Goal: Use online tool/utility: Utilize a website feature to perform a specific function

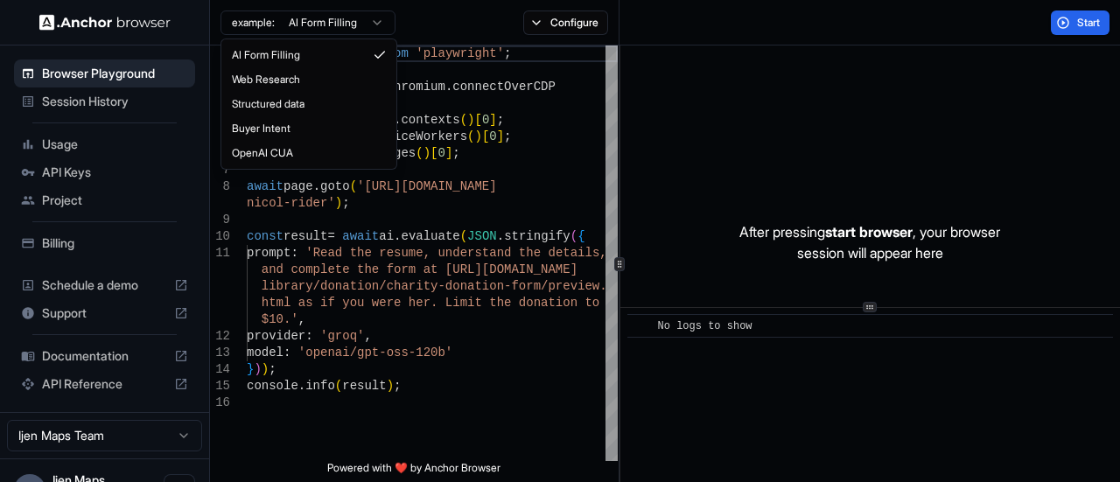
click at [353, 29] on html "Browser Playground Session History Usage API Keys Project Billing Schedule a de…" at bounding box center [560, 241] width 1120 height 482
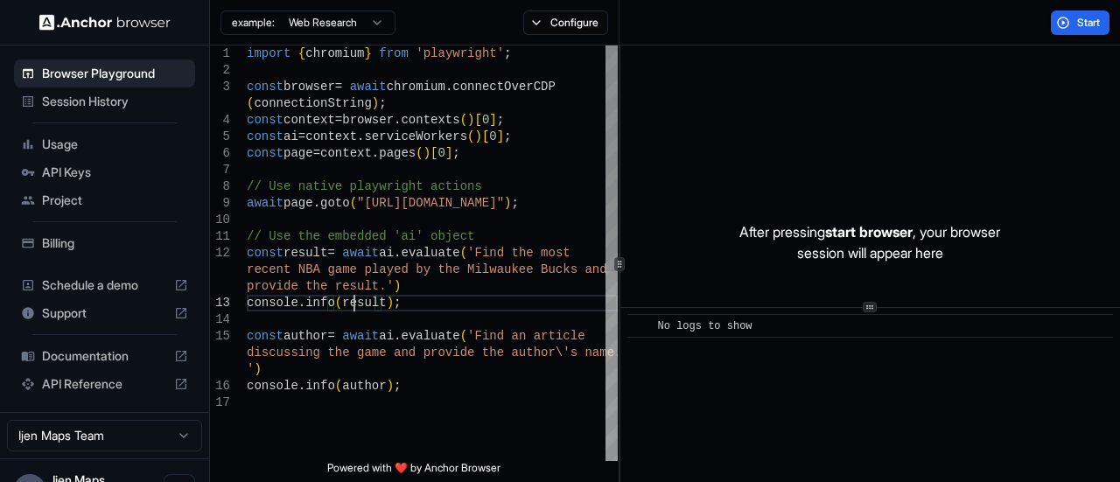
click at [357, 309] on div "import { chromium } from 'playwright' ; const browser = await chromium . connec…" at bounding box center [432, 427] width 371 height 765
click at [360, 391] on div "import { chromium } from 'playwright' ; const browser = await chromium . connec…" at bounding box center [432, 427] width 371 height 765
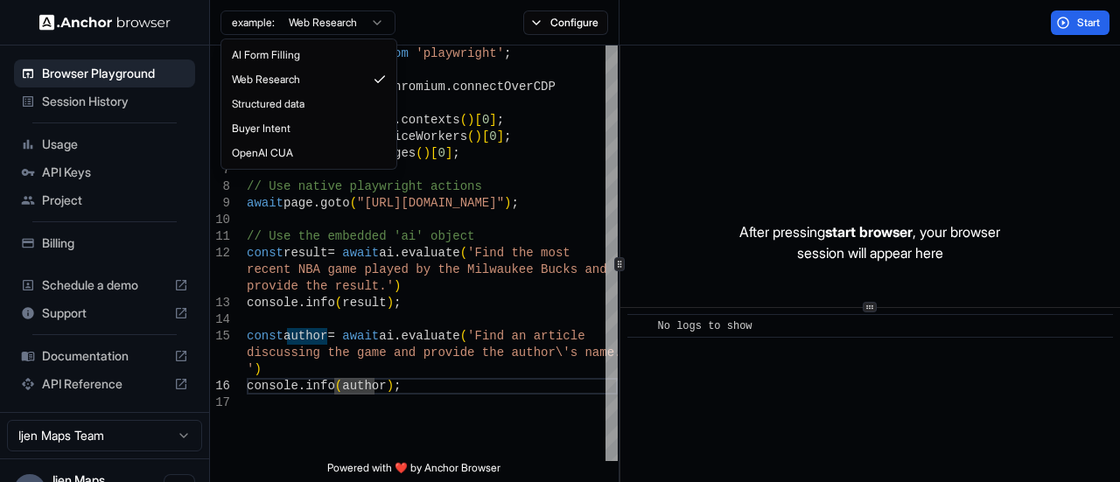
click at [339, 20] on html "Browser Playground Session History Usage API Keys Project Billing Schedule a de…" at bounding box center [560, 241] width 1120 height 482
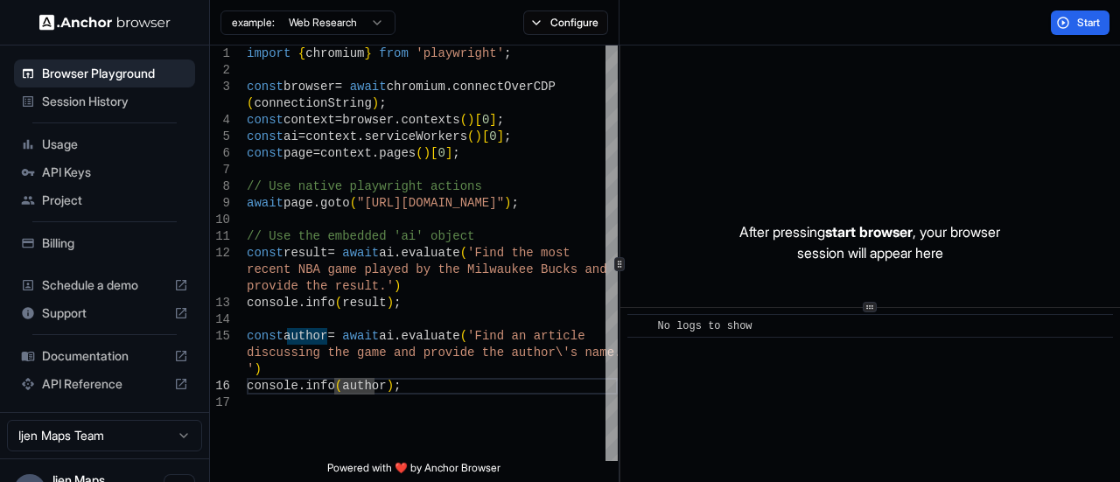
click at [339, 20] on html "Browser Playground Session History Usage API Keys Project Billing Schedule a de…" at bounding box center [560, 241] width 1120 height 482
click at [93, 283] on span "Schedule a demo" at bounding box center [104, 284] width 125 height 17
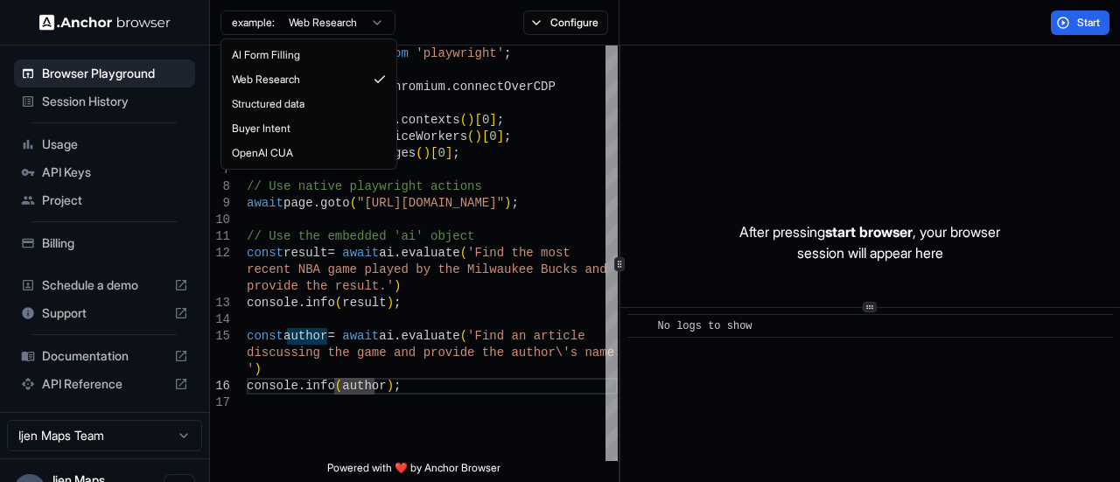
click at [281, 24] on html "Browser Playground Session History Usage API Keys Project Billing Schedule a de…" at bounding box center [560, 241] width 1120 height 482
type textarea "**********"
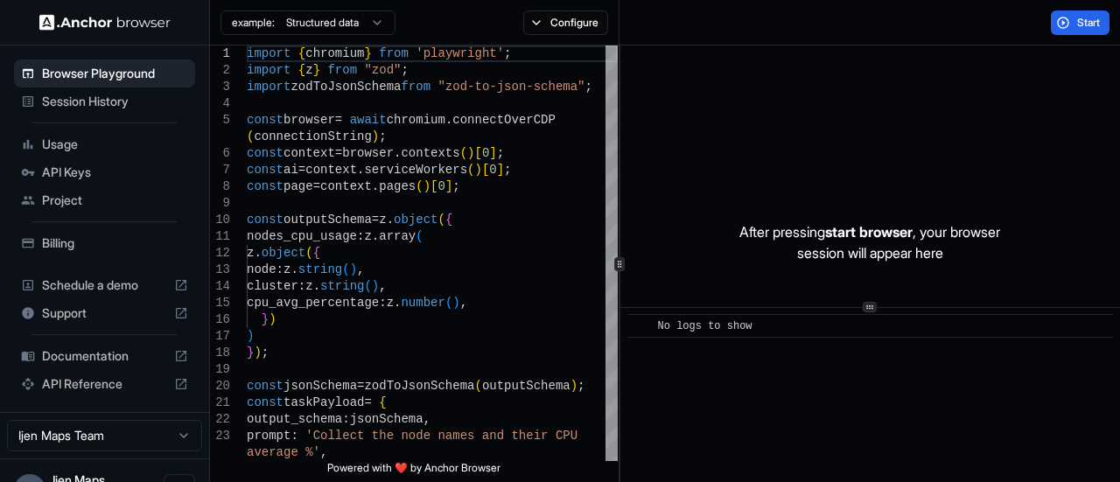
click at [309, 12] on html "Browser Playground Session History Usage API Keys Project Billing Schedule a de…" at bounding box center [560, 241] width 1120 height 482
click at [77, 150] on span "Usage" at bounding box center [115, 144] width 146 height 17
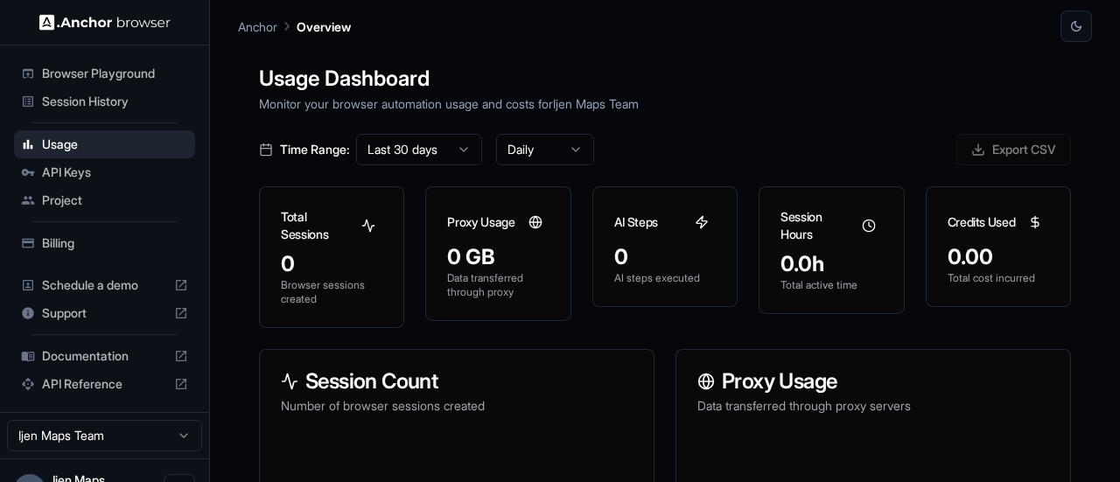
click at [86, 186] on div "Project" at bounding box center [104, 200] width 181 height 28
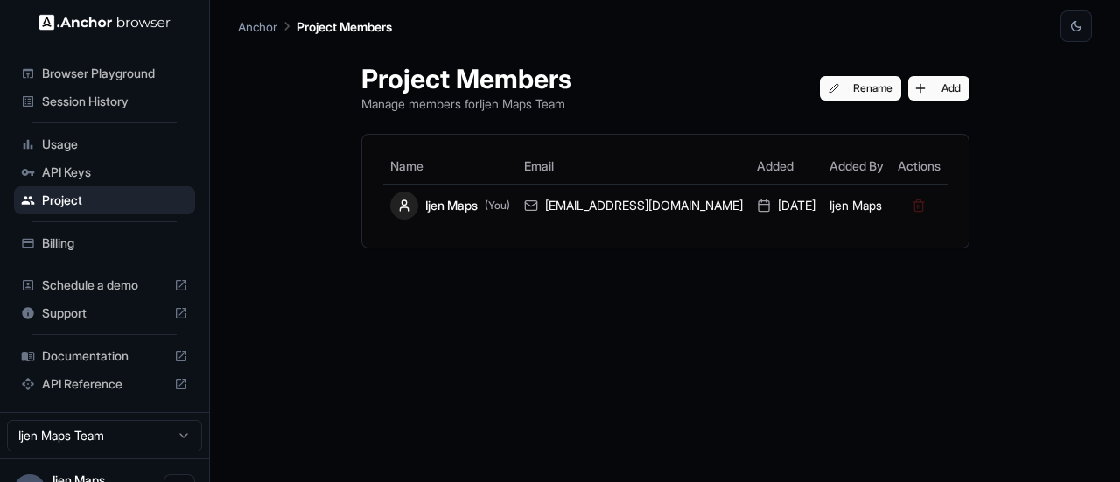
click at [107, 176] on span "API Keys" at bounding box center [115, 172] width 146 height 17
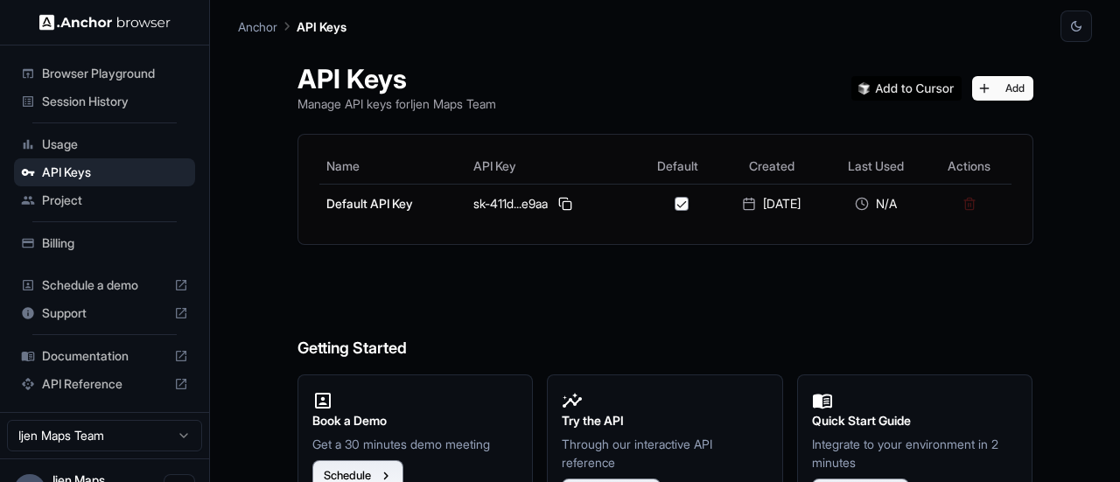
click at [118, 106] on span "Session History" at bounding box center [115, 101] width 146 height 17
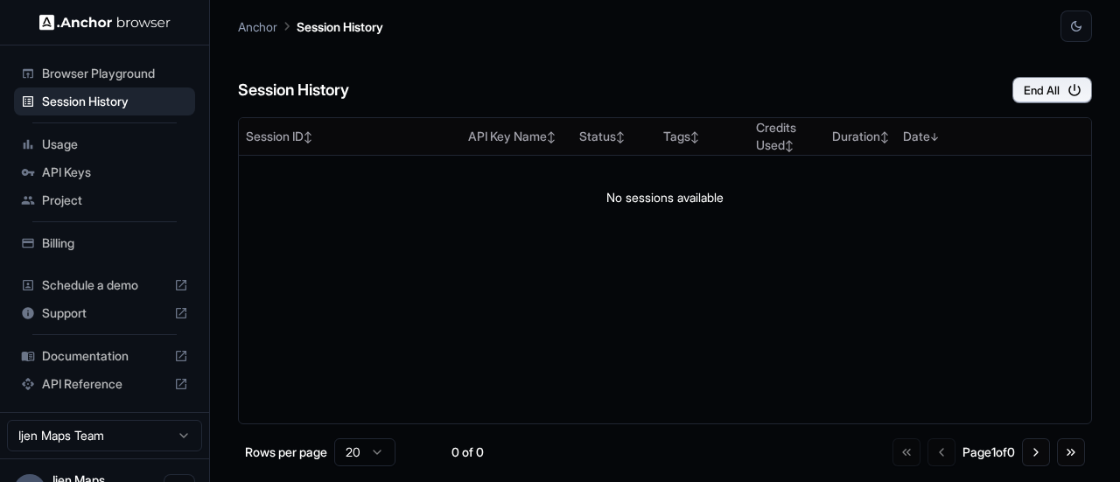
click at [105, 72] on span "Browser Playground" at bounding box center [115, 73] width 146 height 17
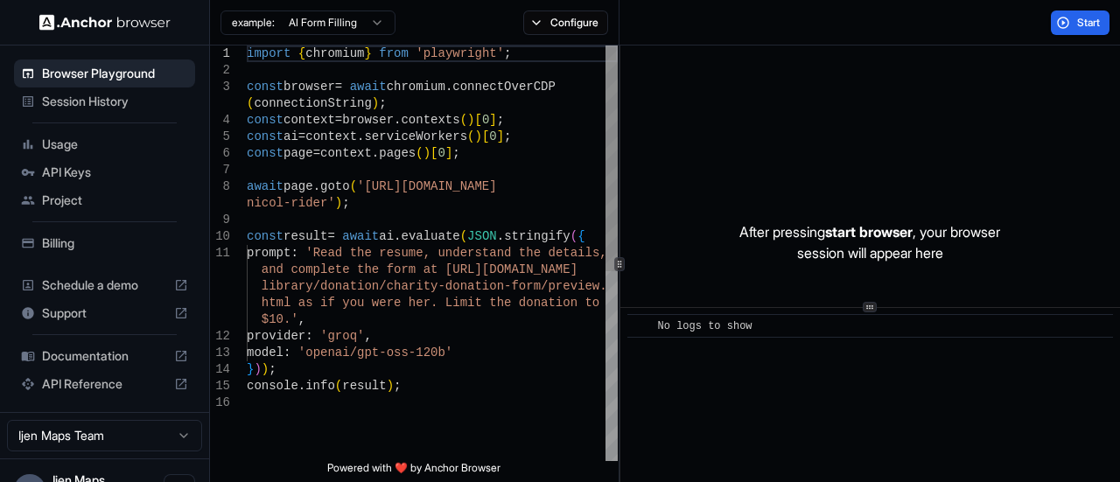
click at [443, 415] on div "import { chromium } from 'playwright' ; const browser = await chromium . connec…" at bounding box center [432, 427] width 371 height 765
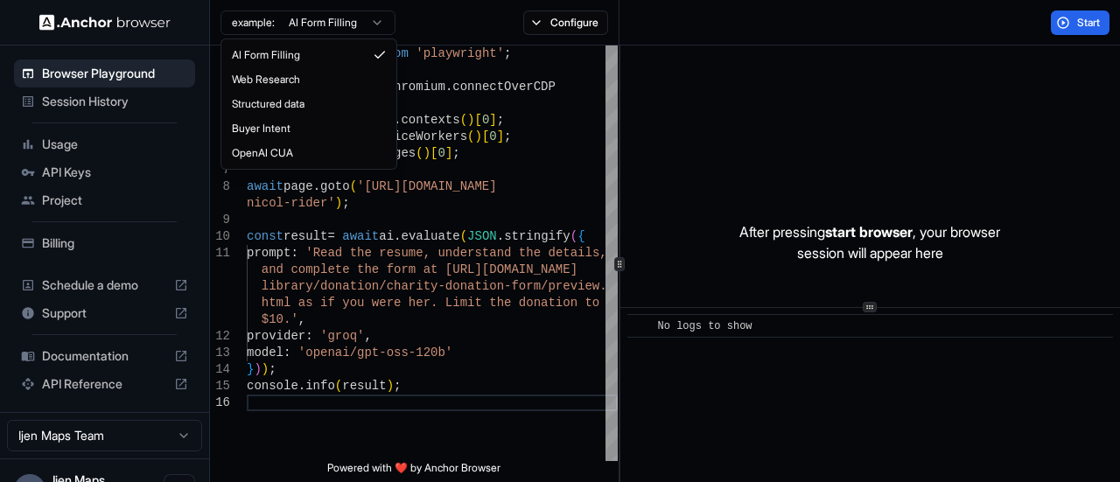
click at [329, 26] on html "Browser Playground Session History Usage API Keys Project Billing Schedule a de…" at bounding box center [560, 241] width 1120 height 482
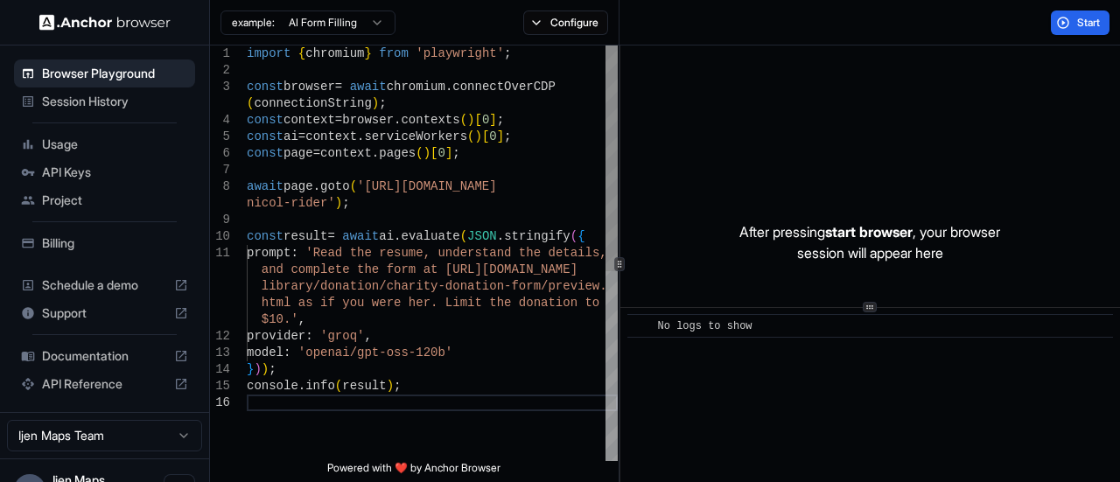
click at [532, 193] on html "Browser Playground Session History Usage API Keys Project Billing Schedule a de…" at bounding box center [560, 241] width 1120 height 482
click at [605, 128] on div at bounding box center [611, 158] width 12 height 226
click at [605, 116] on div at bounding box center [611, 158] width 12 height 226
click at [317, 257] on div "html as if you were her. Limit the donation to $10.' , provider : 'groq' , mode…" at bounding box center [432, 427] width 371 height 765
click at [321, 258] on div "html as if you were her. Limit the donation to $10.' , provider : 'groq' , mode…" at bounding box center [432, 427] width 371 height 765
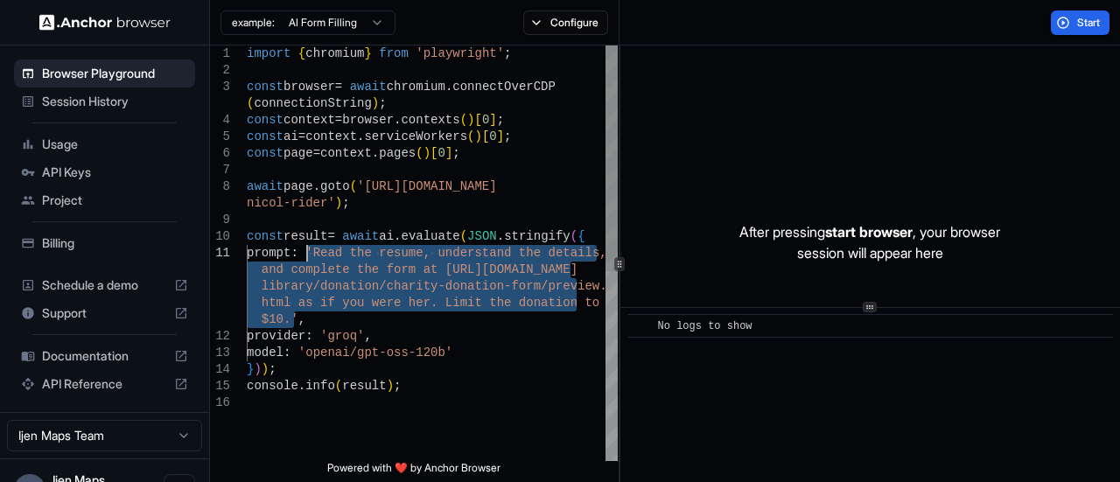
drag, startPoint x: 294, startPoint y: 317, endPoint x: 306, endPoint y: 258, distance: 59.9
click at [306, 258] on div "html as if you were her. Limit the donation to $10.' , provider : 'groq' , mode…" at bounding box center [432, 427] width 371 height 765
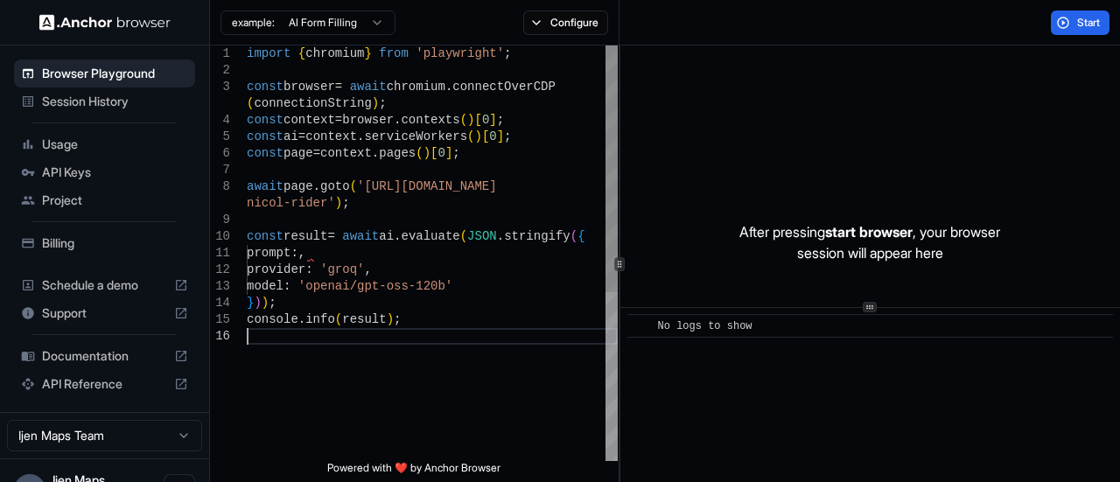
click at [432, 330] on div "provider : 'groq' , model : 'openai/gpt-oss-120b' } ) ) ; console . info ( resu…" at bounding box center [432, 394] width 371 height 698
click at [306, 251] on div "provider : 'groq' , model : 'openai/gpt-oss-120b' } ) ) ; console . info ( resu…" at bounding box center [432, 394] width 371 height 698
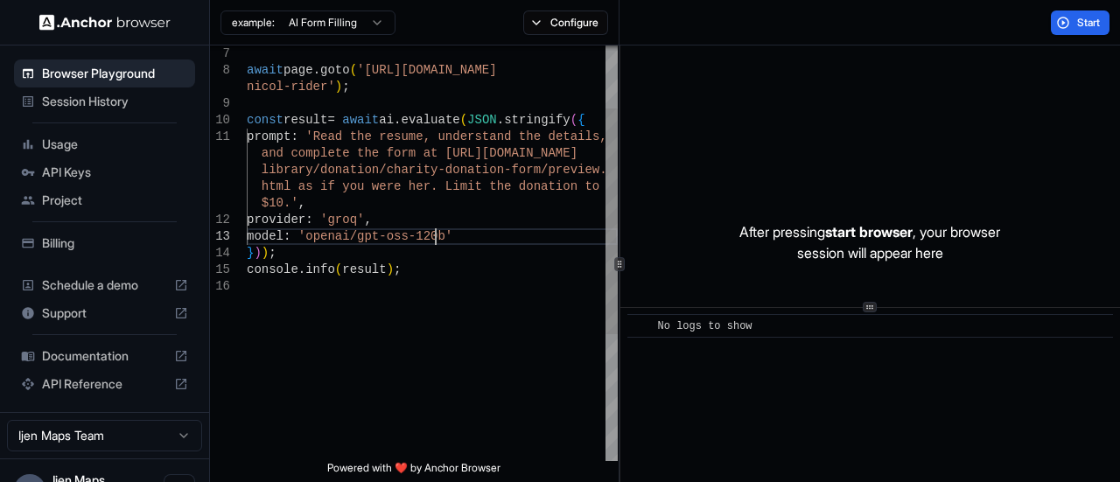
click at [433, 242] on div "await page . goto ( '[URL][DOMAIN_NAME] [PERSON_NAME]' ) ; const result = await…" at bounding box center [432, 311] width 371 height 765
click at [462, 266] on div "await page . goto ( '[URL][DOMAIN_NAME] [PERSON_NAME]' ) ; const result = await…" at bounding box center [432, 311] width 371 height 765
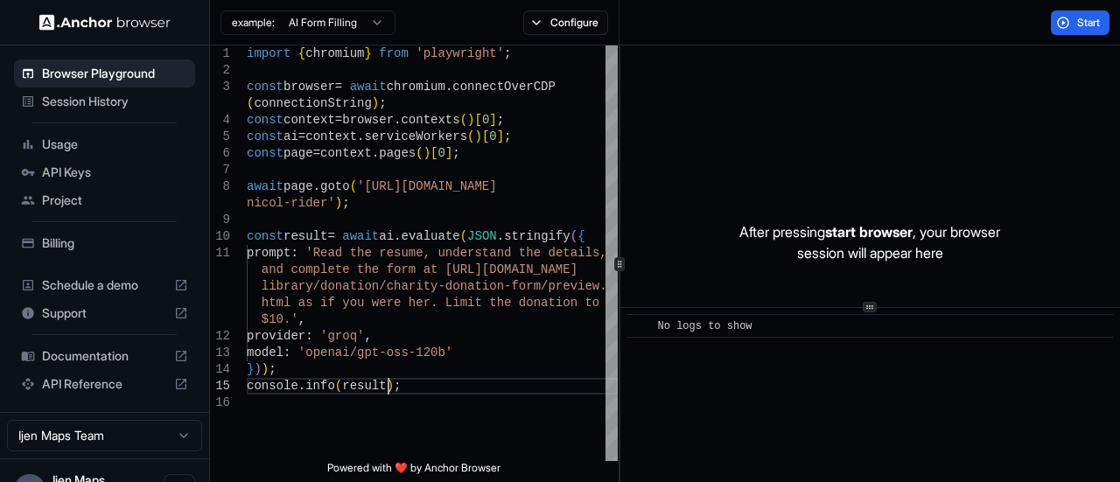
type textarea "**********"
click at [89, 358] on span "Documentation" at bounding box center [104, 355] width 125 height 17
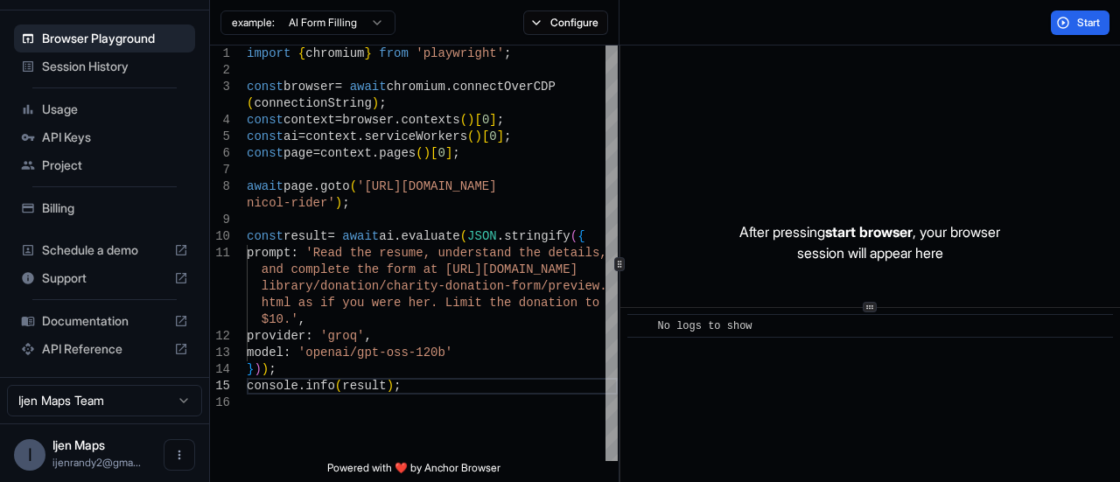
click at [84, 62] on span "Session History" at bounding box center [115, 66] width 146 height 17
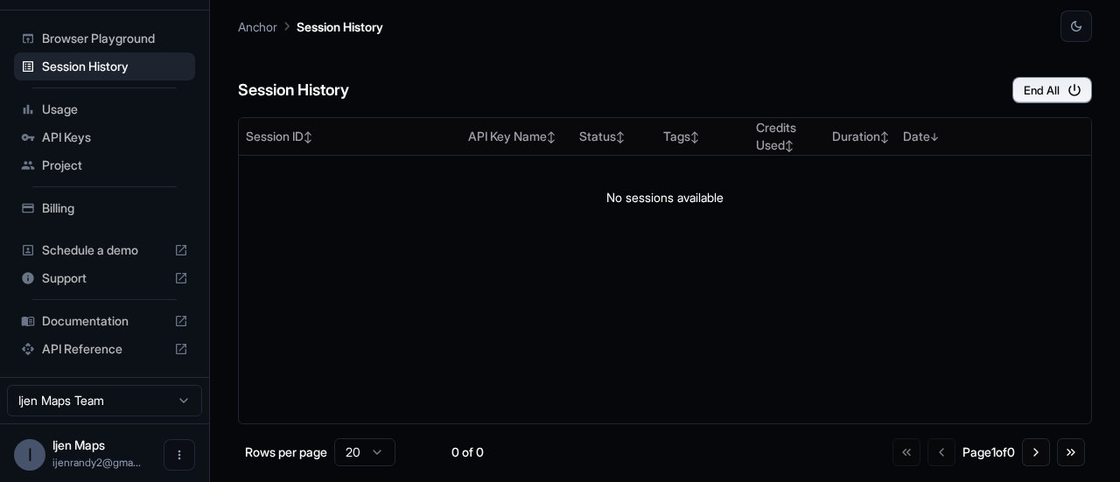
click at [45, 157] on span "Project" at bounding box center [115, 165] width 146 height 17
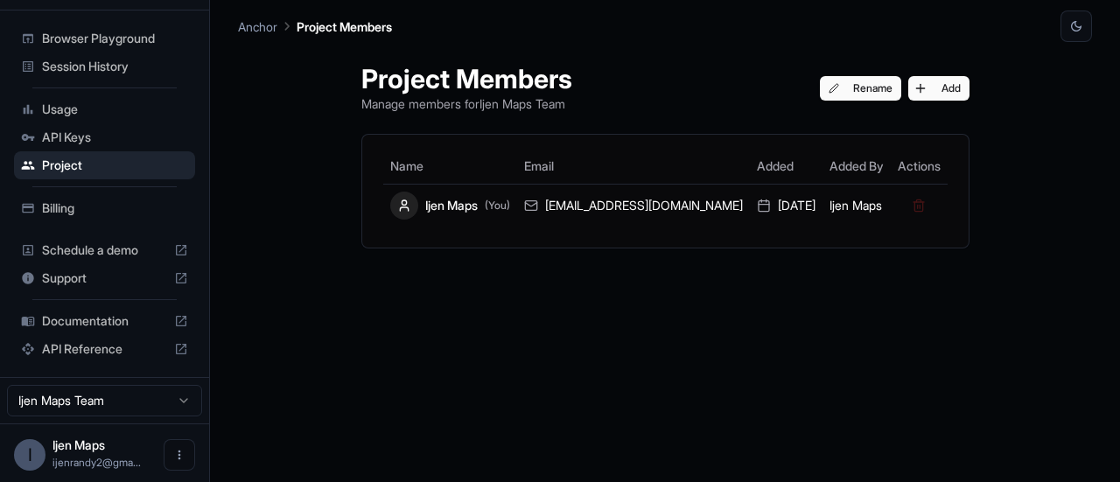
click at [97, 241] on span "Schedule a demo" at bounding box center [104, 249] width 125 height 17
click at [103, 31] on span "Browser Playground" at bounding box center [115, 38] width 146 height 17
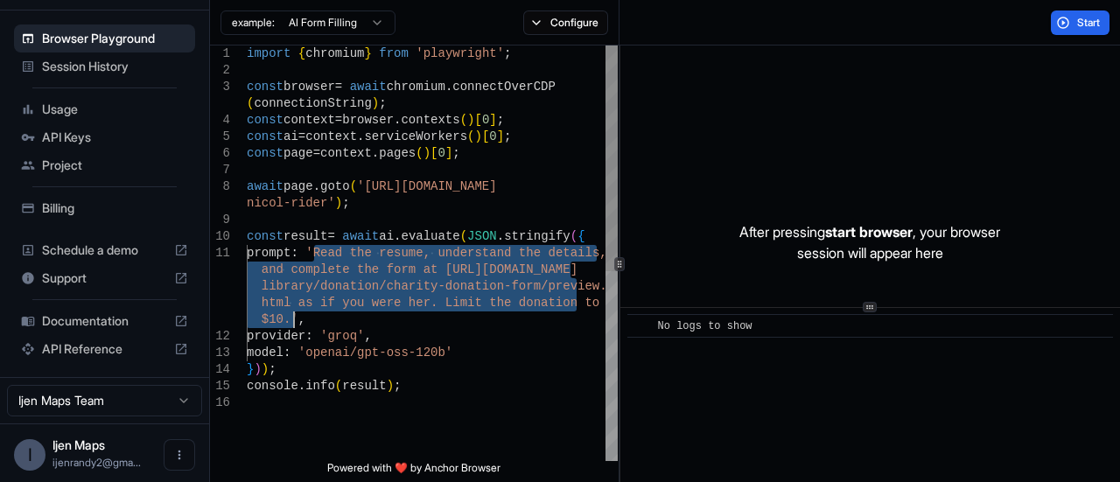
drag, startPoint x: 316, startPoint y: 252, endPoint x: 292, endPoint y: 318, distance: 69.7
click at [292, 318] on div "import { chromium } from 'playwright' ; const browser = await chromium . connec…" at bounding box center [432, 427] width 371 height 765
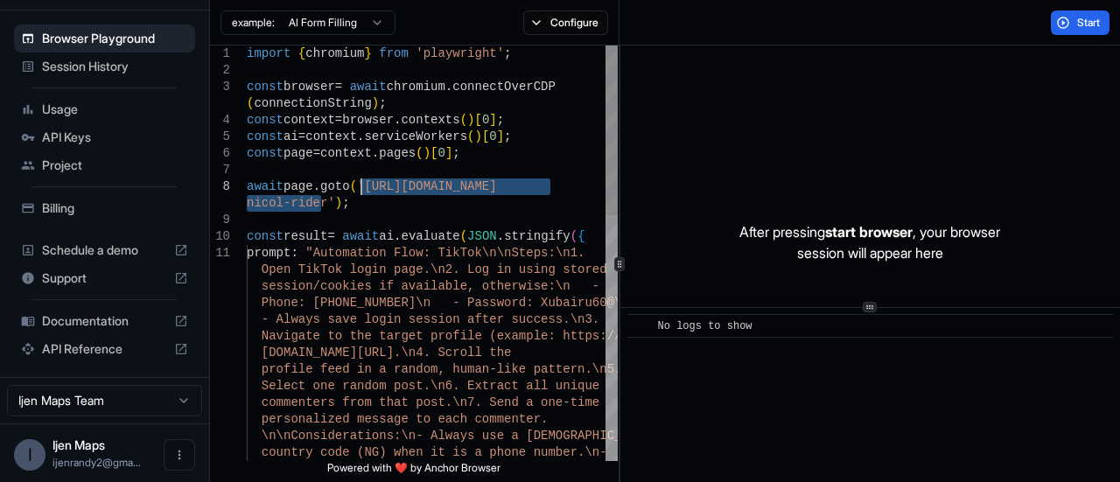
drag, startPoint x: 320, startPoint y: 205, endPoint x: 360, endPoint y: 185, distance: 45.0
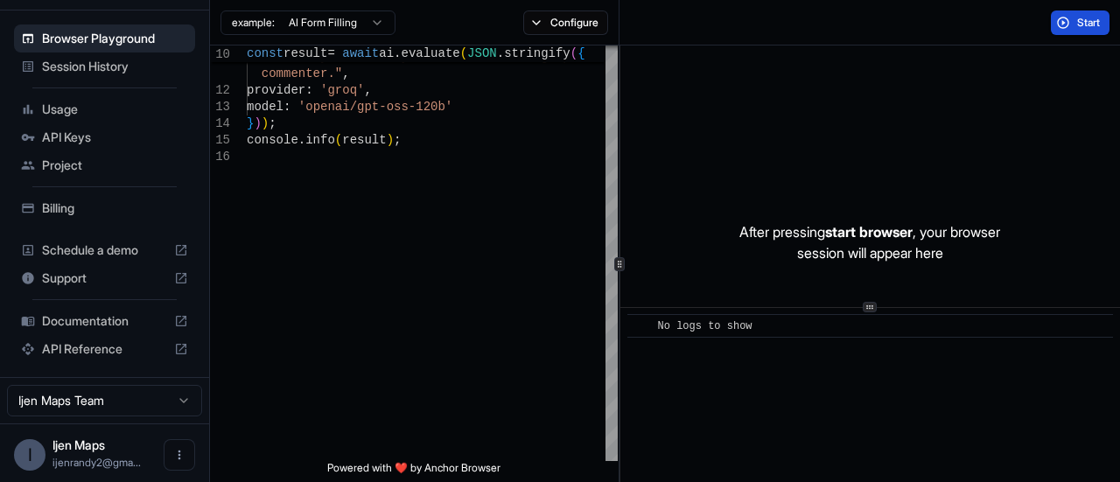
click at [1067, 17] on button "Start" at bounding box center [1080, 22] width 59 height 24
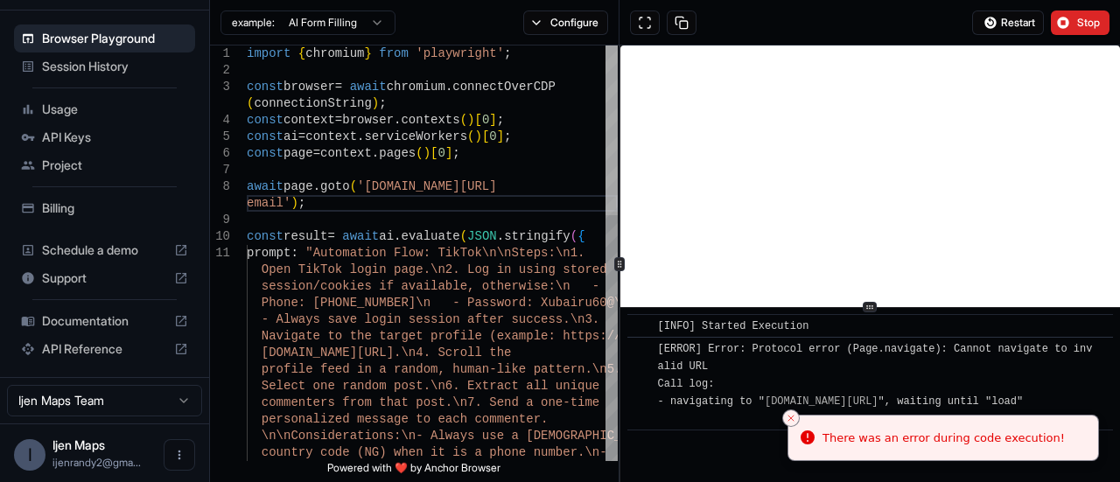
click at [616, 63] on div at bounding box center [611, 130] width 12 height 170
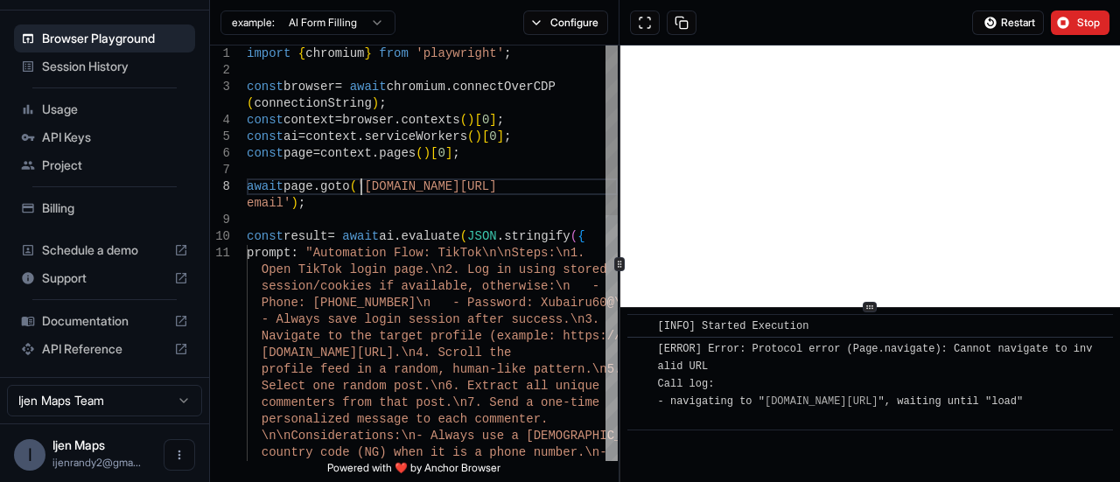
drag, startPoint x: 280, startPoint y: 206, endPoint x: 361, endPoint y: 192, distance: 82.6
click at [1004, 18] on span "Restart" at bounding box center [1018, 23] width 34 height 14
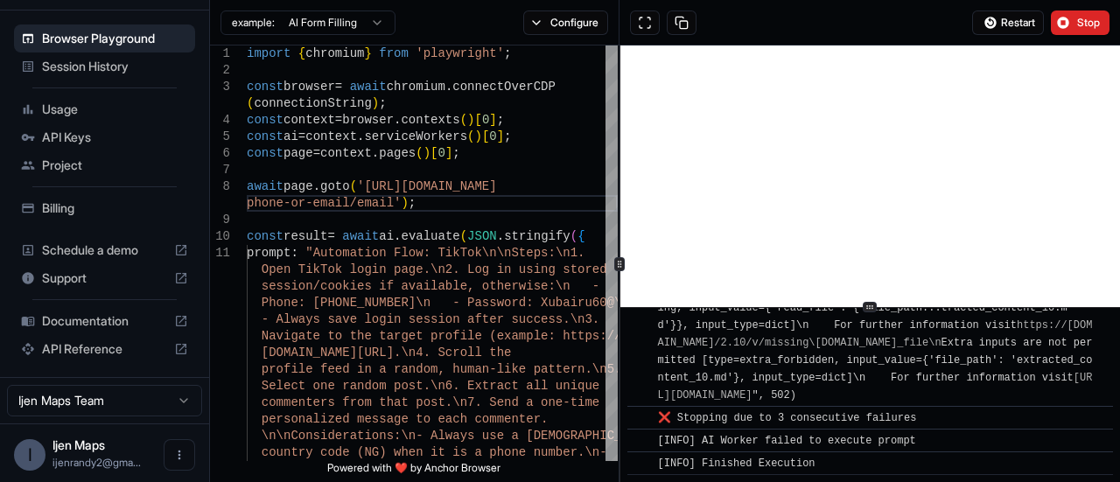
scroll to position [12502, 0]
click at [1070, 31] on button "Stop" at bounding box center [1080, 22] width 59 height 24
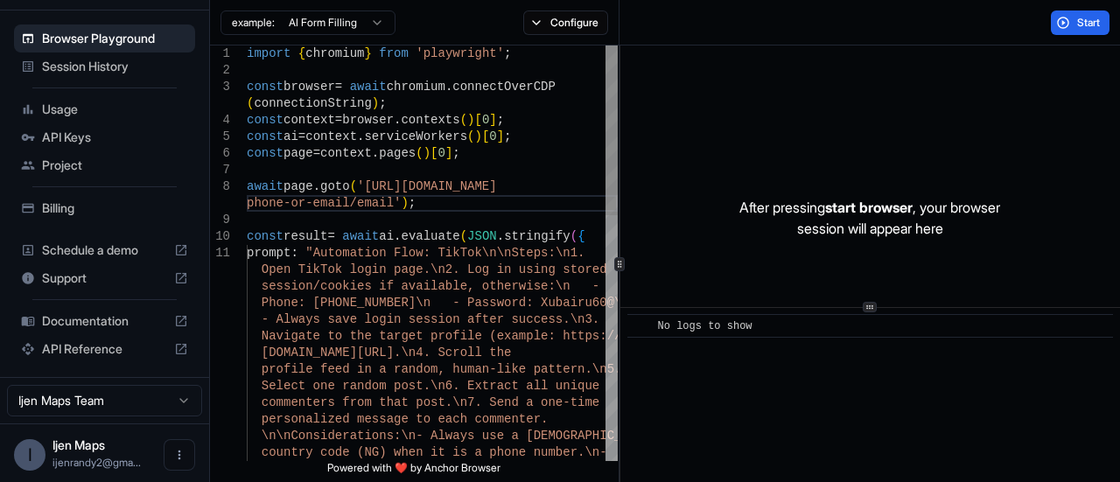
type textarea "**********"
